Goal: Task Accomplishment & Management: Use online tool/utility

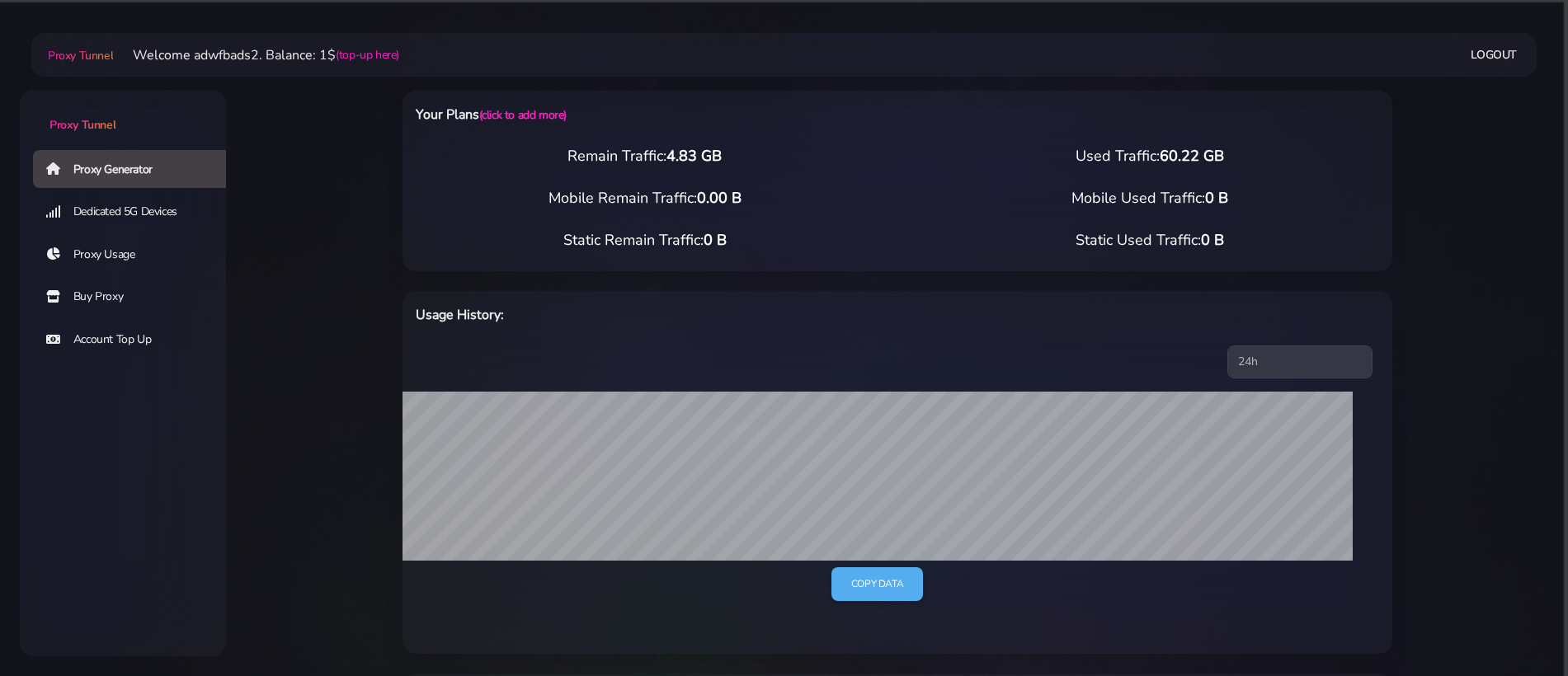
select select "US"
